Goal: Obtain resource: Download file/media

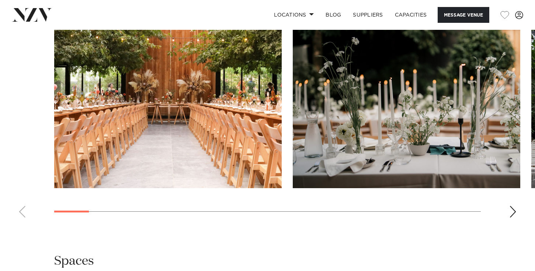
scroll to position [730, 0]
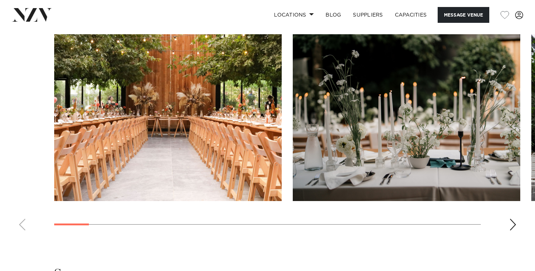
click at [512, 226] on div "Next slide" at bounding box center [512, 225] width 7 height 12
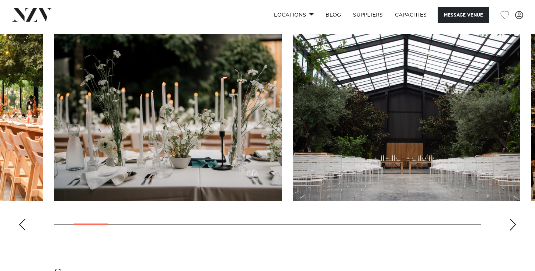
click at [511, 227] on div "Next slide" at bounding box center [512, 225] width 7 height 12
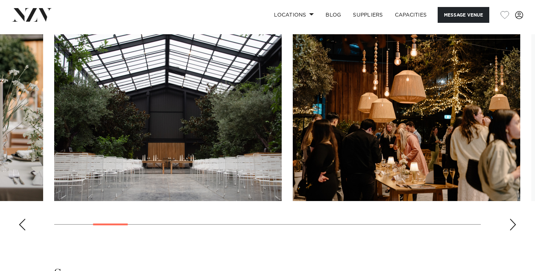
click at [511, 227] on div "Next slide" at bounding box center [512, 225] width 7 height 12
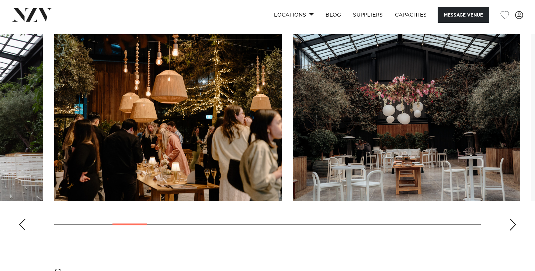
click at [511, 227] on div "Next slide" at bounding box center [512, 225] width 7 height 12
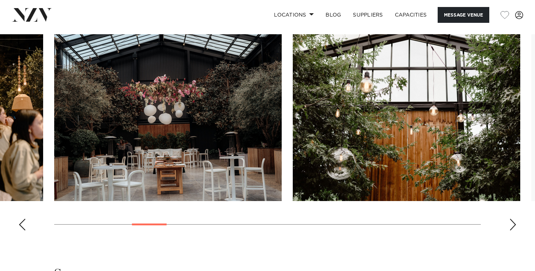
click at [511, 227] on div "Next slide" at bounding box center [512, 225] width 7 height 12
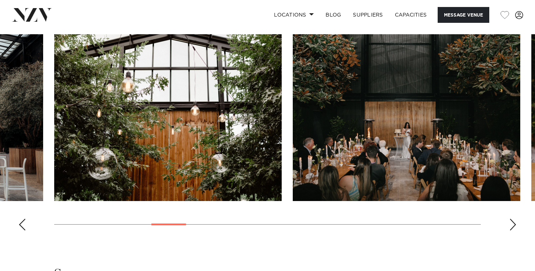
click at [511, 227] on div "Next slide" at bounding box center [512, 225] width 7 height 12
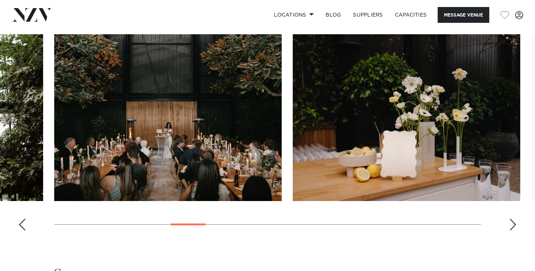
click at [511, 227] on div "Next slide" at bounding box center [512, 225] width 7 height 12
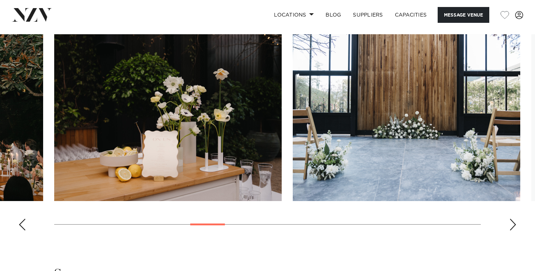
click at [511, 227] on div "Next slide" at bounding box center [512, 225] width 7 height 12
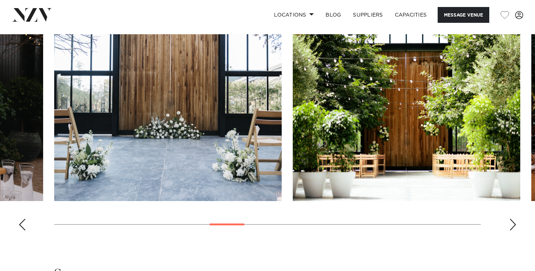
click at [511, 227] on div "Next slide" at bounding box center [512, 225] width 7 height 12
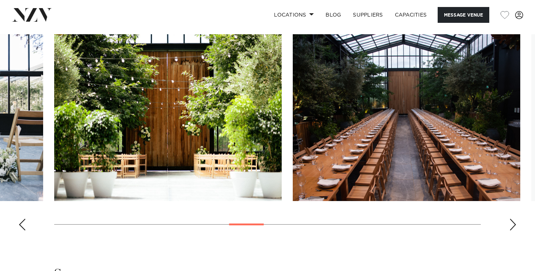
click at [511, 227] on div "Next slide" at bounding box center [512, 225] width 7 height 12
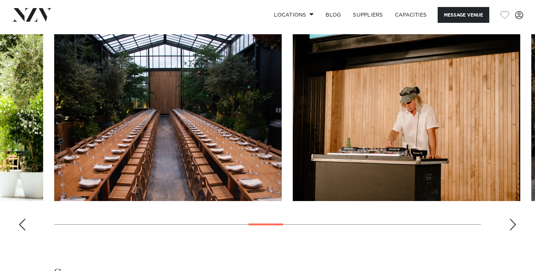
click at [511, 227] on div "Next slide" at bounding box center [512, 225] width 7 height 12
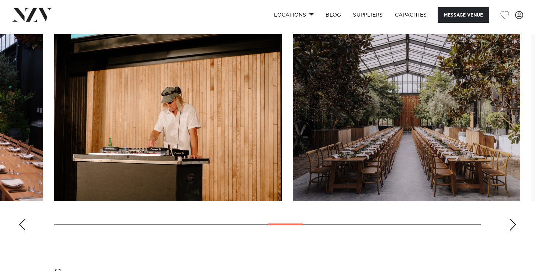
click at [511, 227] on div "Next slide" at bounding box center [512, 225] width 7 height 12
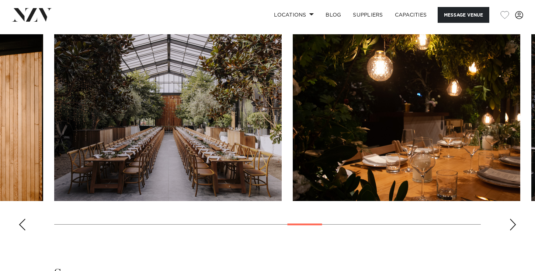
click at [24, 227] on div "Previous slide" at bounding box center [21, 225] width 7 height 12
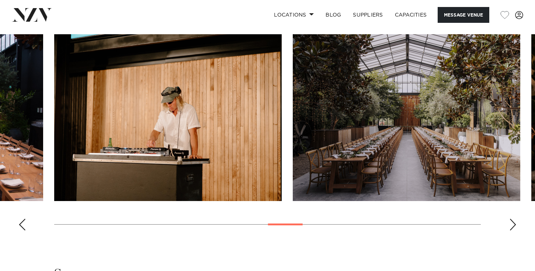
click at [24, 227] on div "Previous slide" at bounding box center [21, 225] width 7 height 12
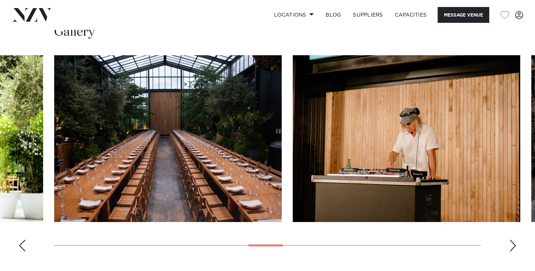
scroll to position [708, 0]
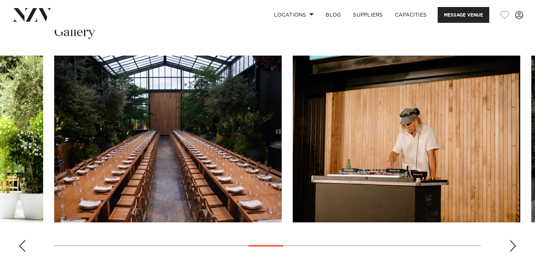
click at [512, 245] on div "Next slide" at bounding box center [512, 246] width 7 height 12
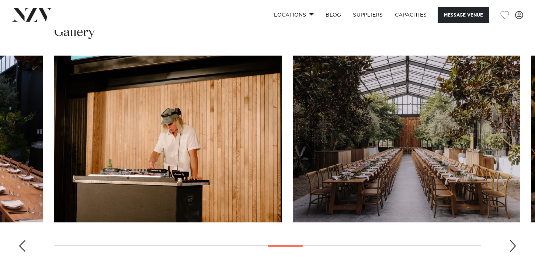
click at [512, 245] on div "Next slide" at bounding box center [512, 246] width 7 height 12
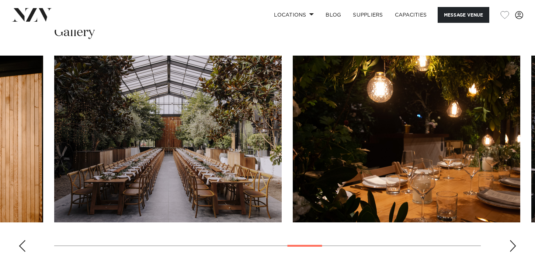
click at [177, 149] on img "13 / 22" at bounding box center [167, 139] width 227 height 167
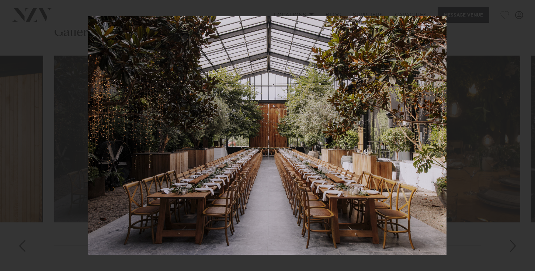
click at [510, 7] on div "13 / 22 Created with Sketch." at bounding box center [267, 135] width 535 height 271
click at [512, 7] on icon "Created with Sketch." at bounding box center [510, 8] width 9 height 9
click at [365, 118] on img at bounding box center [267, 135] width 358 height 239
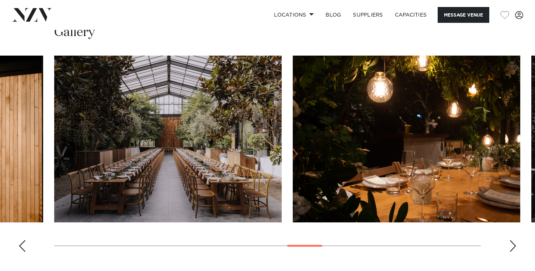
drag, startPoint x: 365, startPoint y: 118, endPoint x: 401, endPoint y: 1, distance: 122.8
click at [218, 109] on img "13 / 22" at bounding box center [167, 139] width 227 height 167
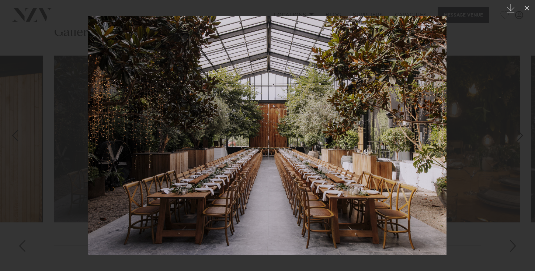
click at [218, 109] on div at bounding box center [267, 135] width 535 height 271
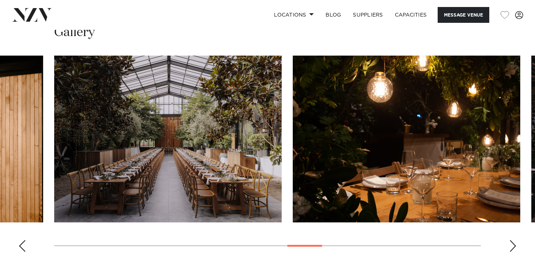
drag, startPoint x: 218, startPoint y: 109, endPoint x: 391, endPoint y: 22, distance: 193.5
click at [231, 170] on img "13 / 22" at bounding box center [167, 139] width 227 height 167
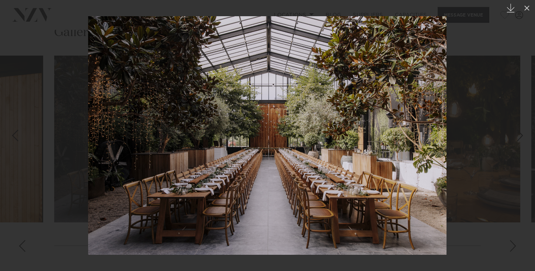
click at [508, 7] on icon "Created with Sketch." at bounding box center [510, 8] width 9 height 9
click at [70, 105] on div at bounding box center [267, 135] width 535 height 271
